Goal: Task Accomplishment & Management: Complete application form

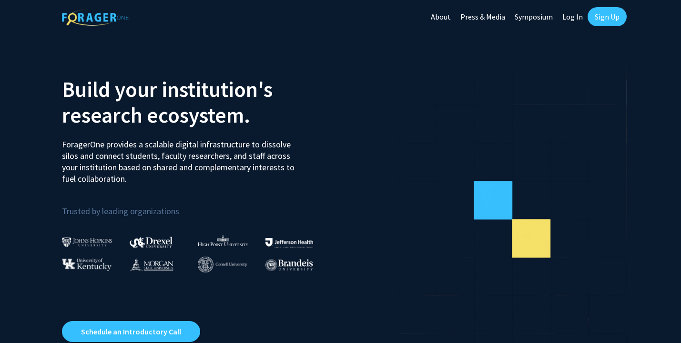
click at [615, 20] on link "Sign Up" at bounding box center [606, 16] width 39 height 19
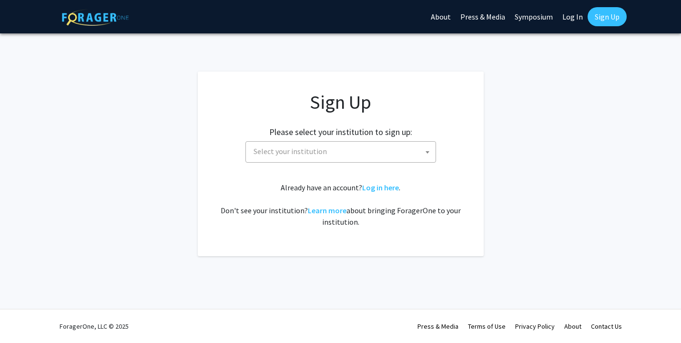
click at [409, 150] on span "Select your institution" at bounding box center [343, 151] width 186 height 20
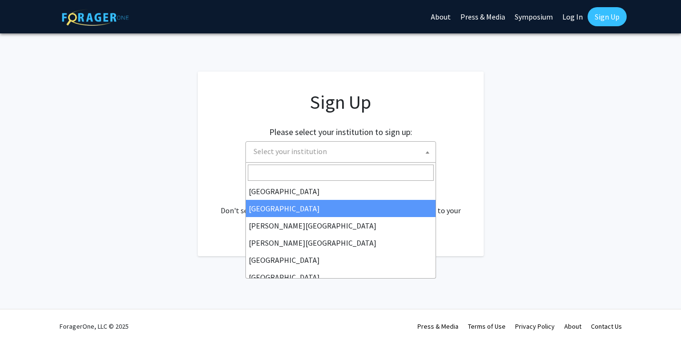
select select "10"
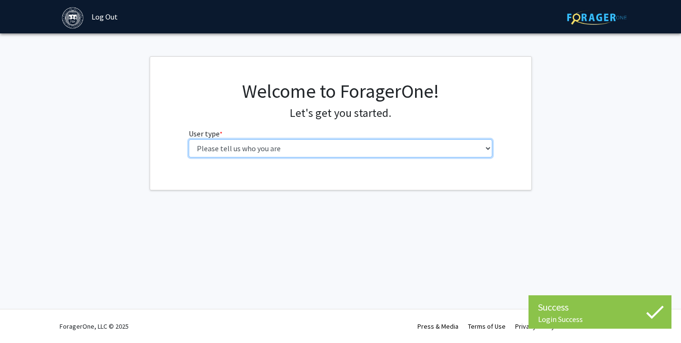
click at [376, 150] on select "Please tell us who you are Undergraduate Student Master's Student Doctoral Cand…" at bounding box center [340, 148] width 303 height 18
select select "1: undergrad"
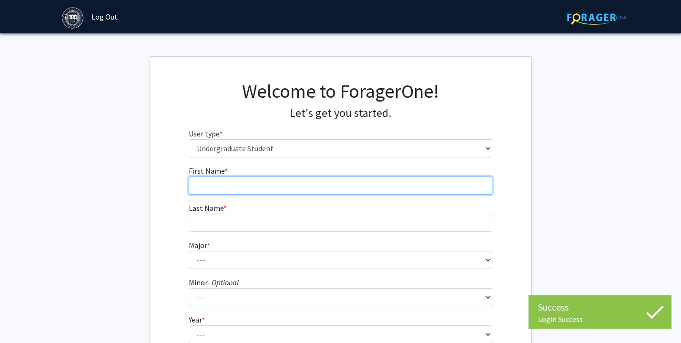
click at [372, 184] on input "First Name * required" at bounding box center [340, 185] width 303 height 18
type input "Ren"
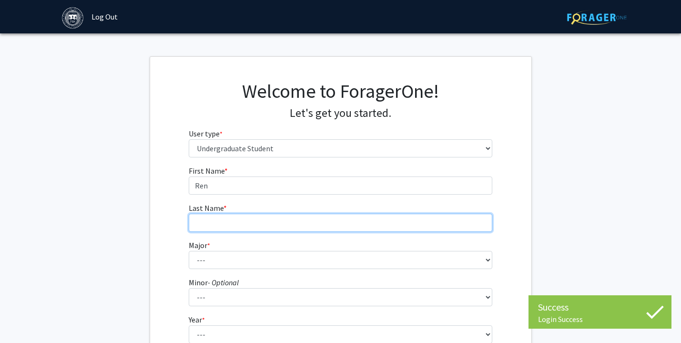
click at [347, 225] on input "Last Name * required" at bounding box center [340, 222] width 303 height 18
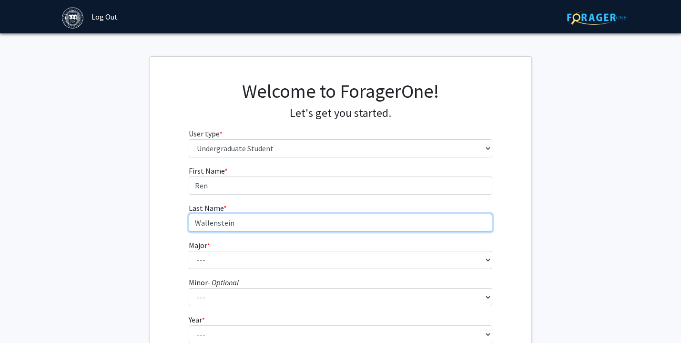
type input "Wallenstein"
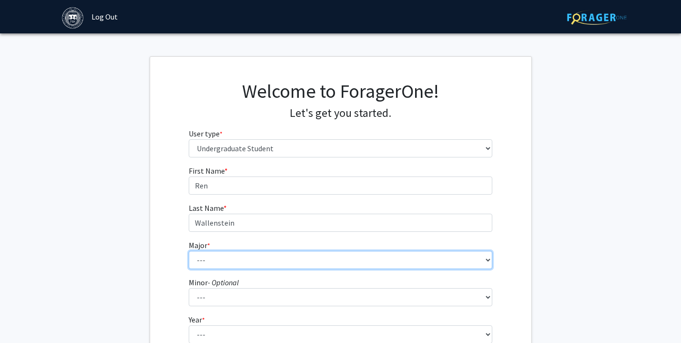
click at [329, 254] on select "--- African and African American Studies American Studies Anthropology Applied …" at bounding box center [340, 260] width 303 height 18
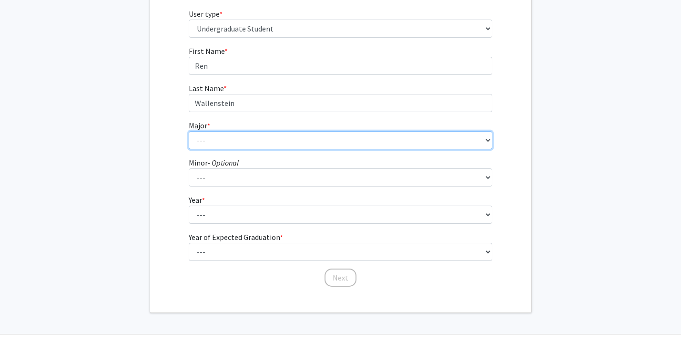
scroll to position [124, 0]
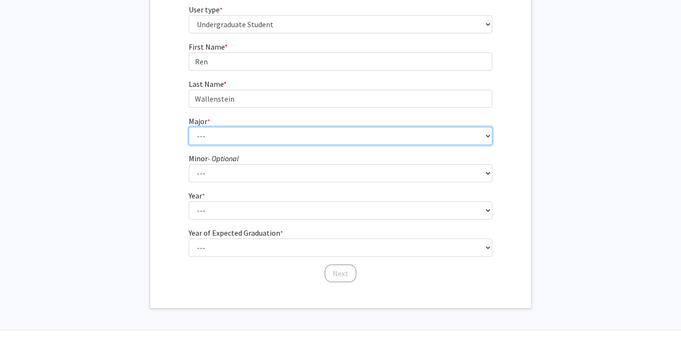
click at [338, 141] on select "--- African and African American Studies American Studies Anthropology Applied …" at bounding box center [340, 136] width 303 height 18
select select "18: 584"
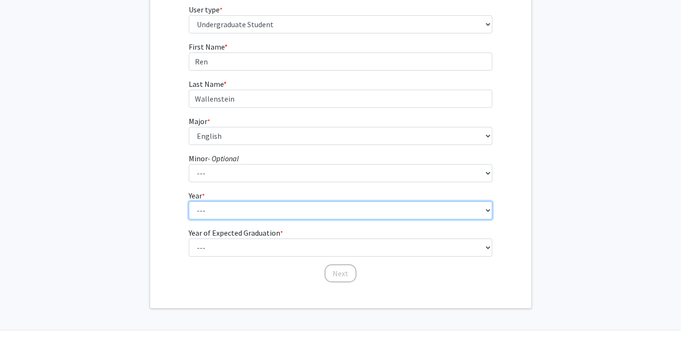
click at [307, 216] on select "--- First-year Sophomore Junior Senior Postbaccalaureate Certificate" at bounding box center [340, 210] width 303 height 18
select select "1: first-year"
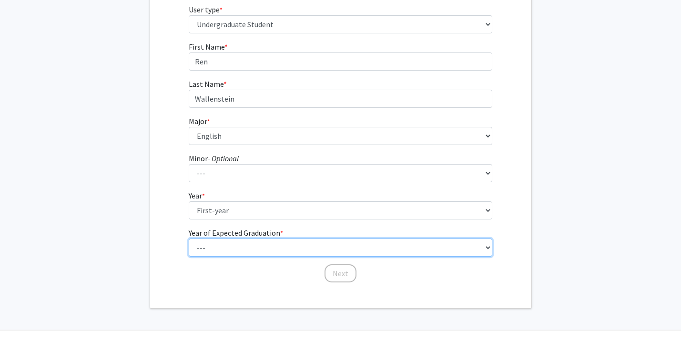
click at [283, 240] on select "--- 2025 2026 2027 2028 2029 2030 2031 2032 2033 2034" at bounding box center [340, 247] width 303 height 18
select select "5: 2029"
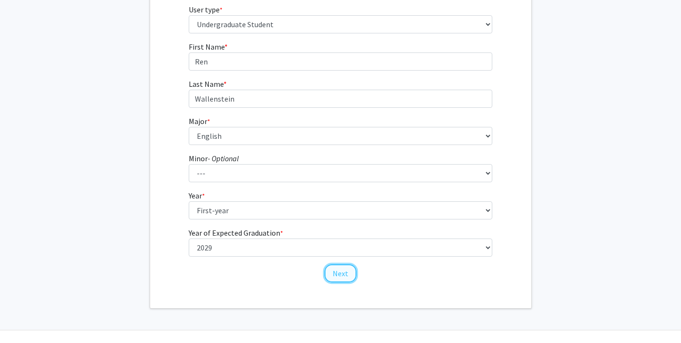
click at [338, 272] on button "Next" at bounding box center [340, 273] width 32 height 18
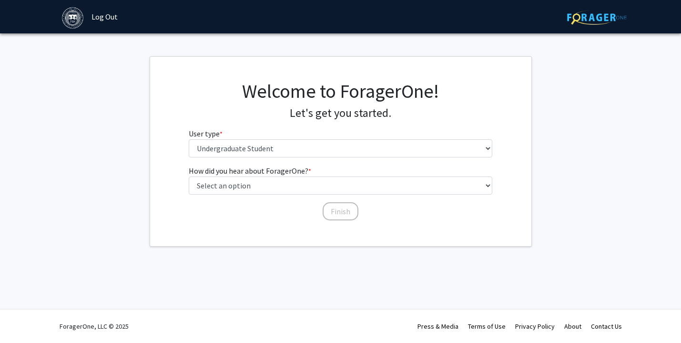
scroll to position [0, 0]
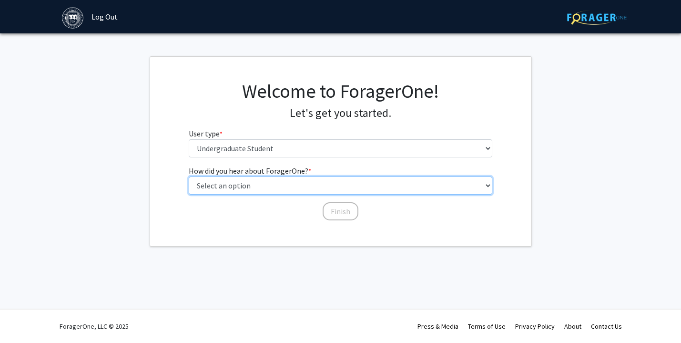
click at [302, 186] on select "Select an option Peer/student recommendation Faculty/staff recommendation Unive…" at bounding box center [340, 185] width 303 height 18
select select "4: university_email"
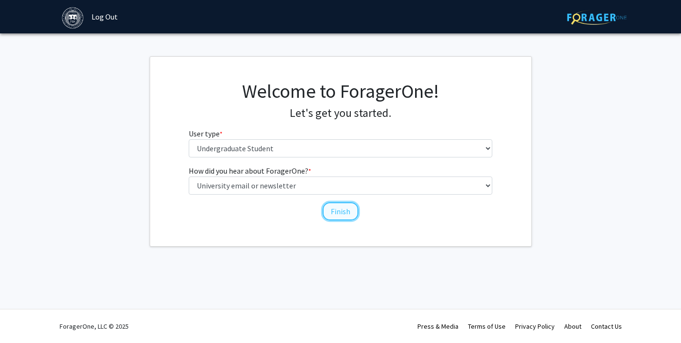
click at [331, 212] on button "Finish" at bounding box center [341, 211] width 36 height 18
